Goal: Task Accomplishment & Management: Use online tool/utility

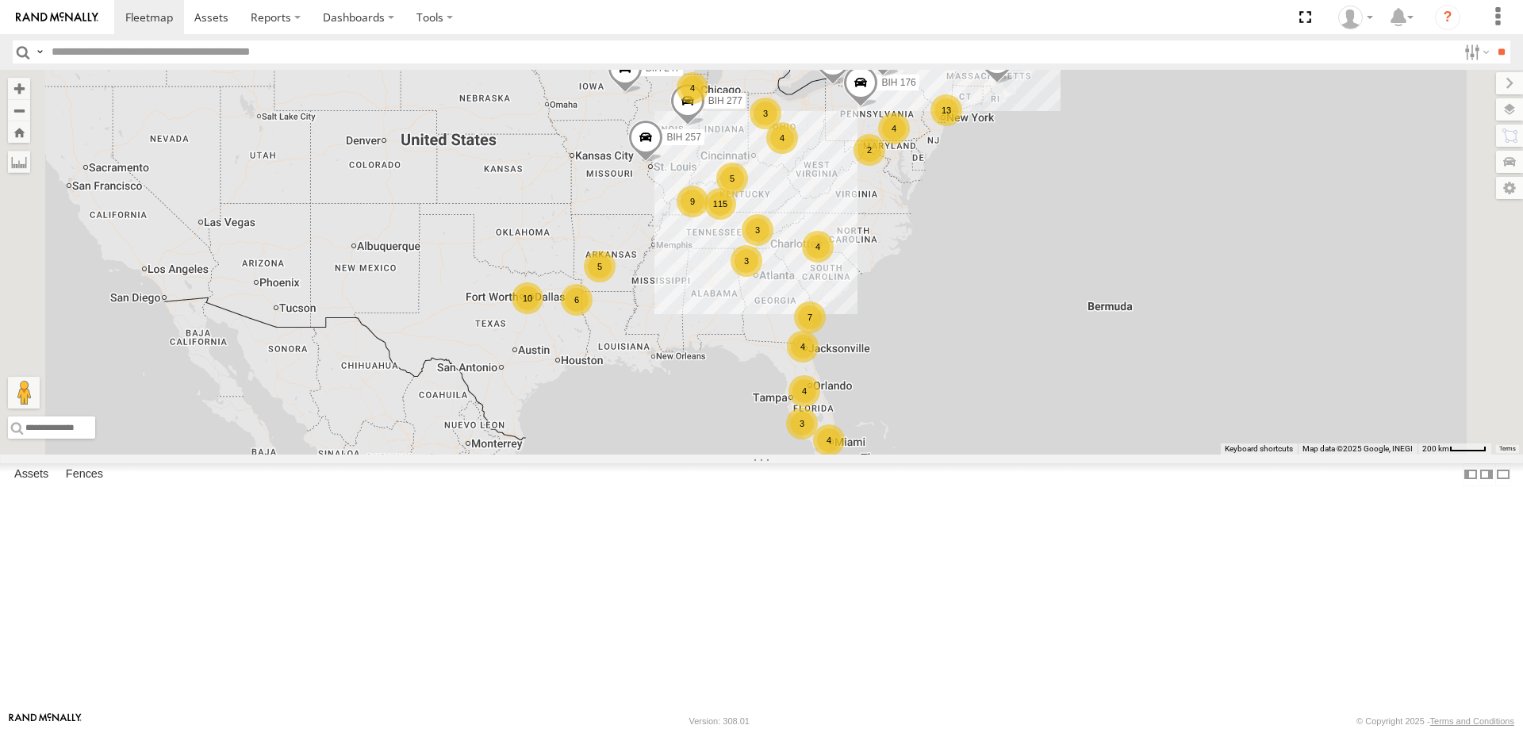
click at [1506, 101] on label at bounding box center [1509, 109] width 27 height 22
click at [0, 0] on div "Basemaps" at bounding box center [0, 0] width 0 height 0
click at [0, 0] on span "Basemaps" at bounding box center [0, 0] width 0 height 0
click at [0, 0] on span "Satellite + Roadmap" at bounding box center [0, 0] width 0 height 0
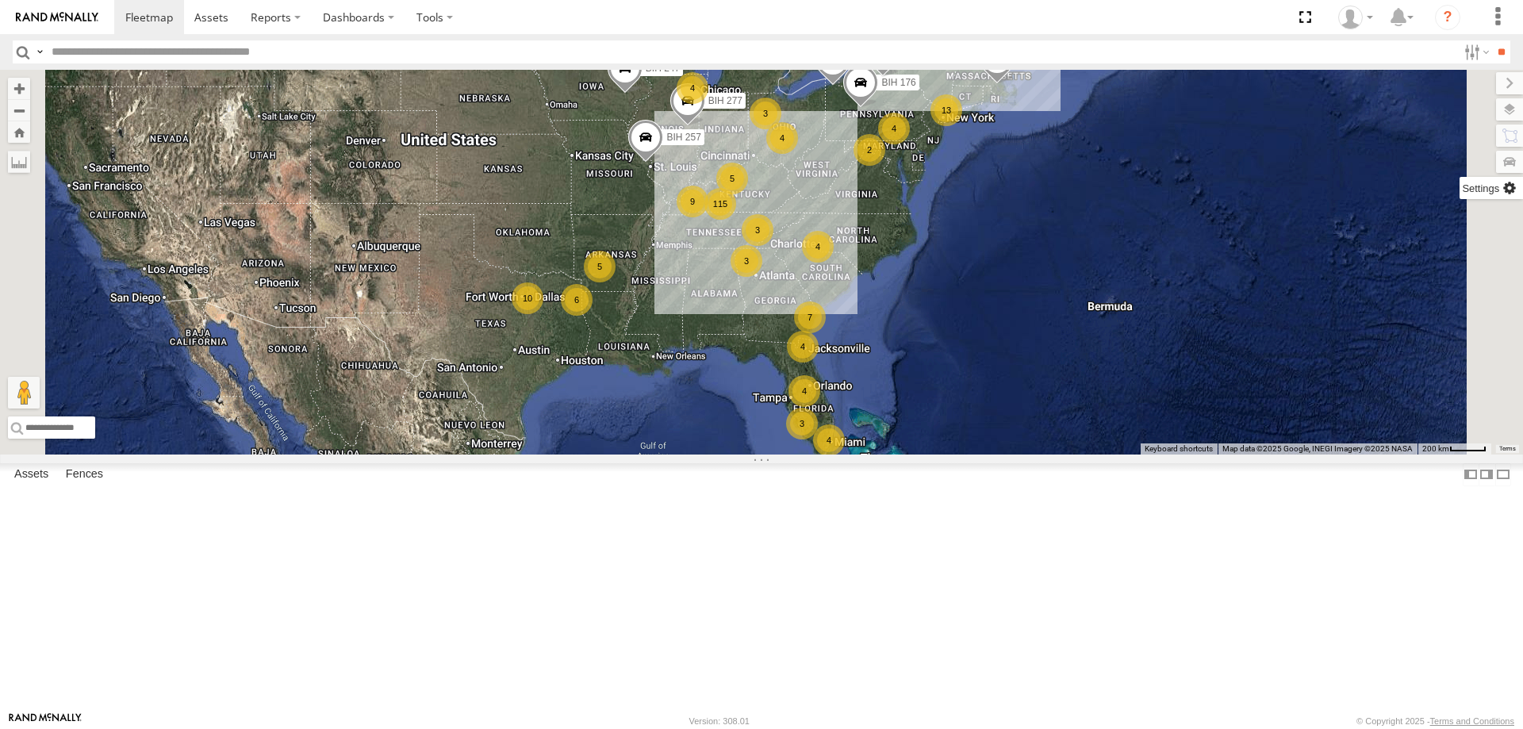
click at [1459, 192] on label at bounding box center [1490, 188] width 63 height 22
click at [0, 0] on span "Show Mouse Coordinates" at bounding box center [0, 0] width 0 height 0
click at [1470, 90] on label at bounding box center [1496, 83] width 53 height 22
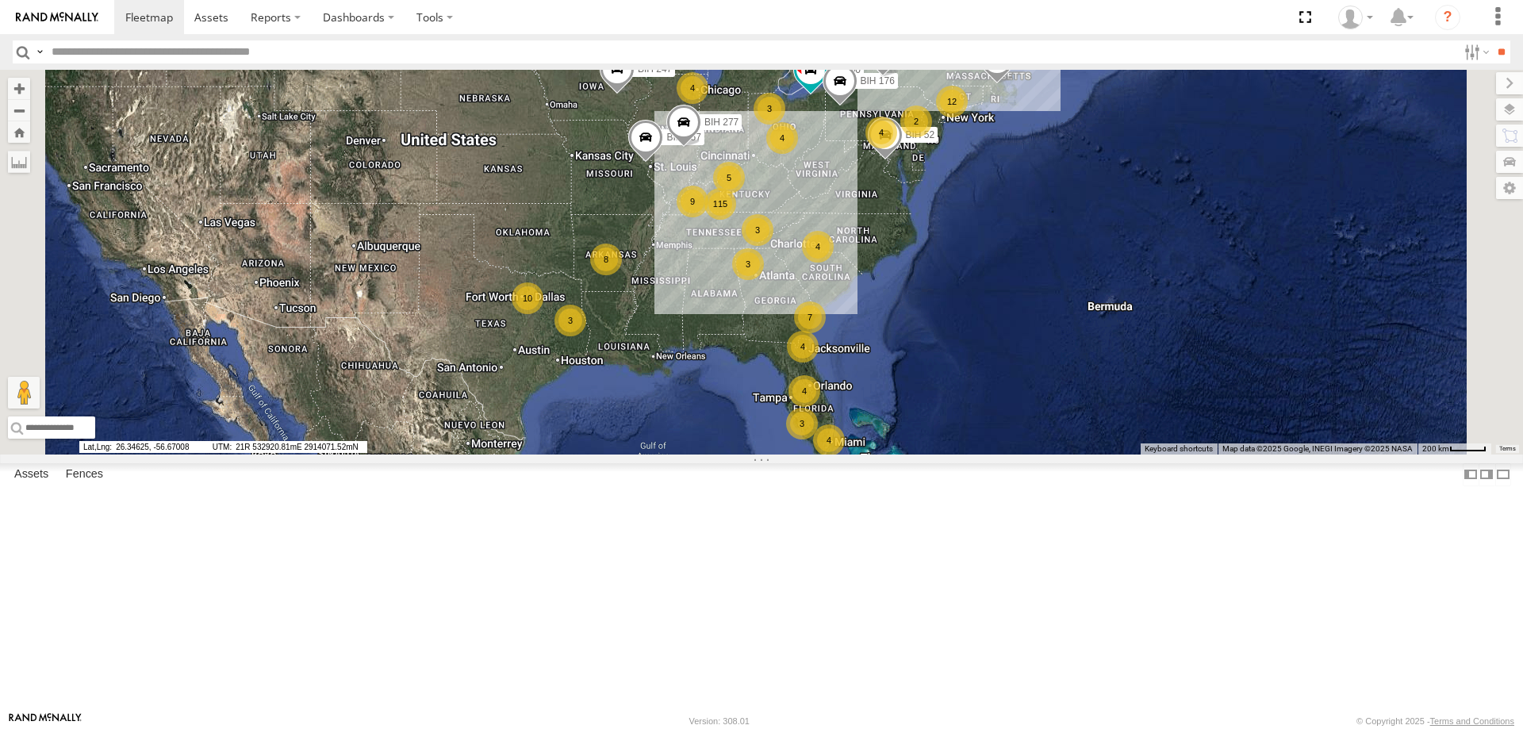
click at [926, 17] on section at bounding box center [816, 17] width 1405 height 34
